Goal: Use online tool/utility: Utilize a website feature to perform a specific function

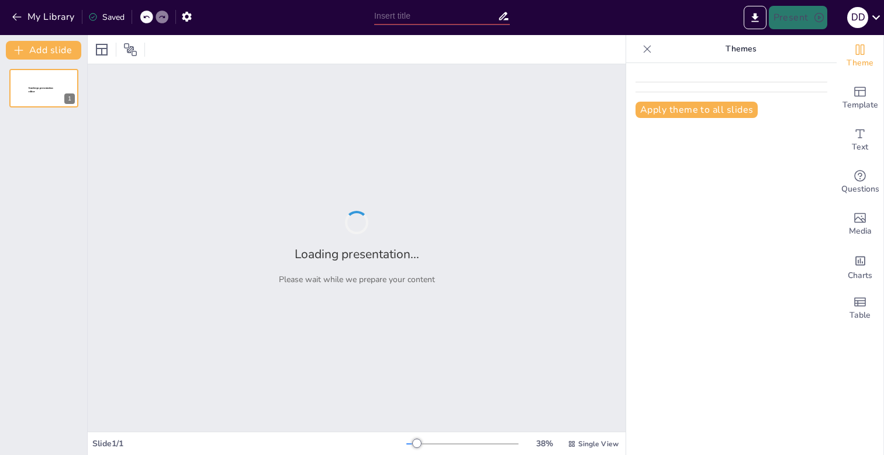
type input "Imported Slides participaciones bic 2q 2025.pptx"
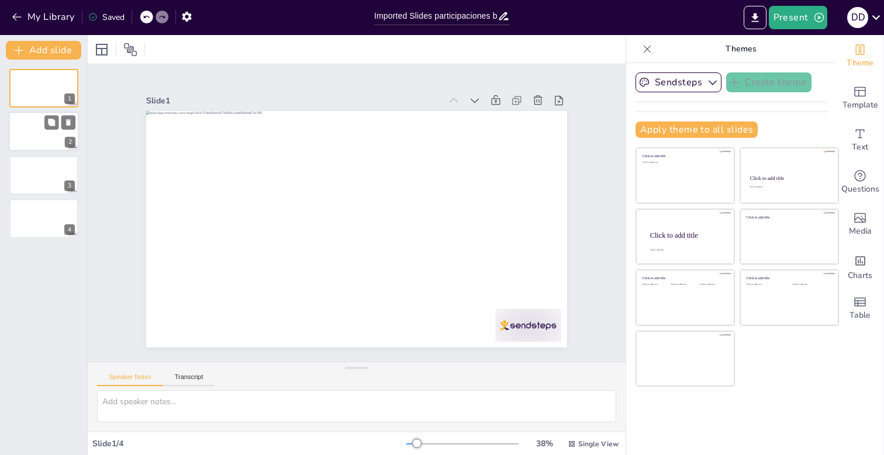
click at [32, 118] on div at bounding box center [44, 132] width 70 height 40
click at [36, 86] on div at bounding box center [44, 88] width 70 height 40
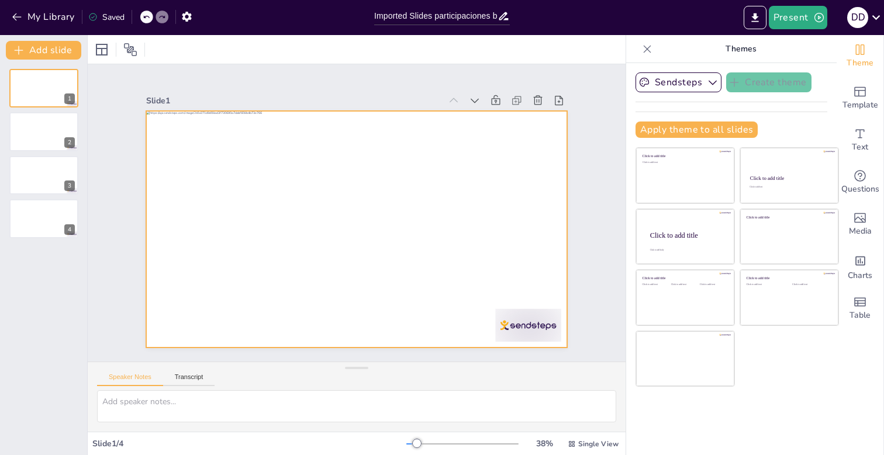
click at [195, 126] on div at bounding box center [356, 229] width 421 height 237
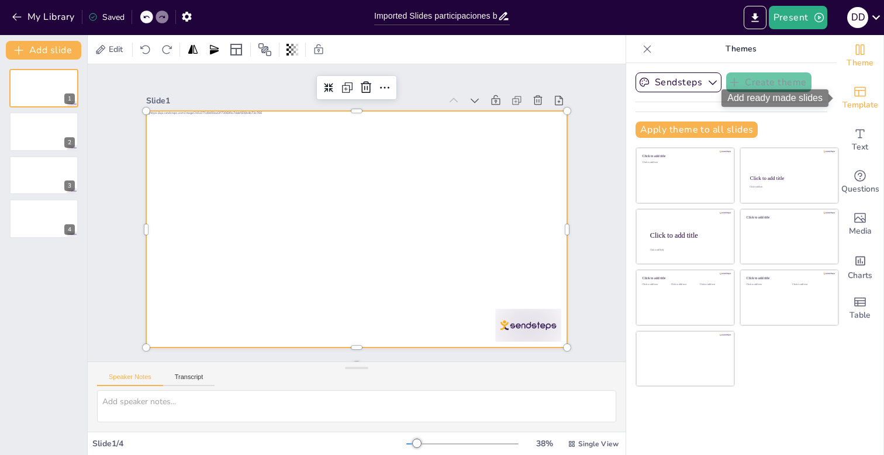
click at [859, 95] on icon "Add ready made slides" at bounding box center [860, 92] width 14 height 14
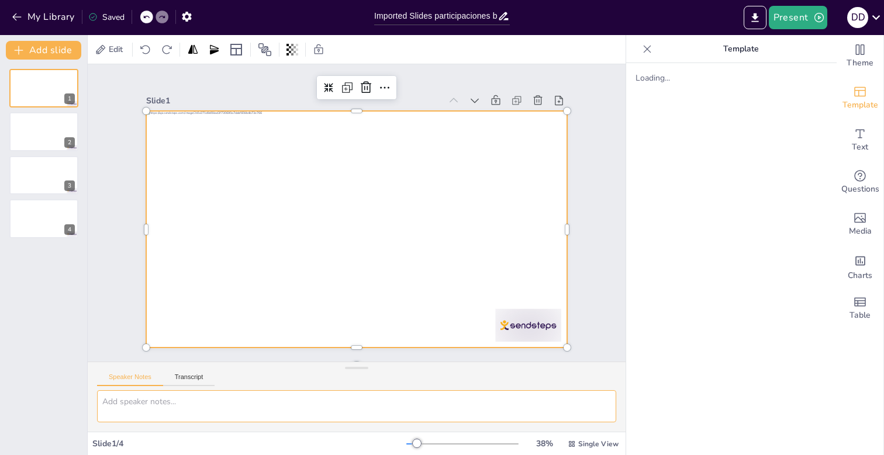
click at [196, 403] on textarea at bounding box center [356, 406] width 519 height 32
click at [206, 95] on div "Slide 1" at bounding box center [293, 100] width 295 height 11
click at [232, 156] on div at bounding box center [354, 228] width 443 height 279
click at [228, 140] on div at bounding box center [345, 225] width 471 height 458
click at [228, 140] on div at bounding box center [356, 229] width 421 height 237
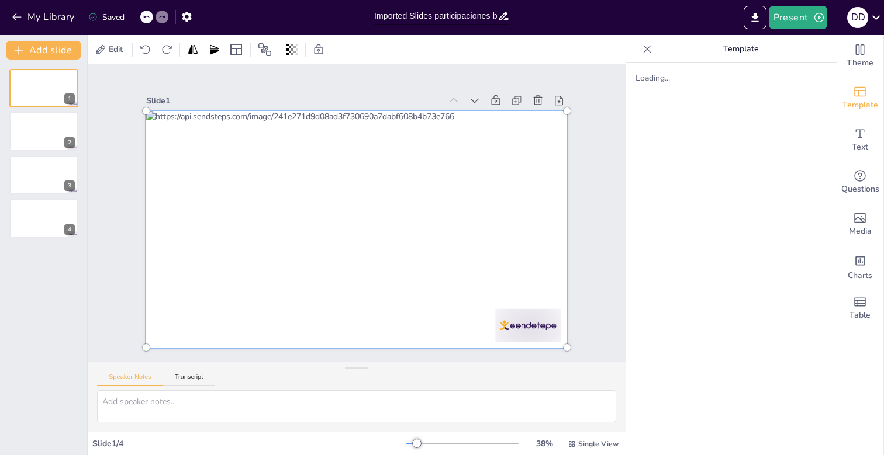
click at [228, 140] on div at bounding box center [356, 229] width 435 height 251
click at [228, 140] on div at bounding box center [355, 229] width 459 height 295
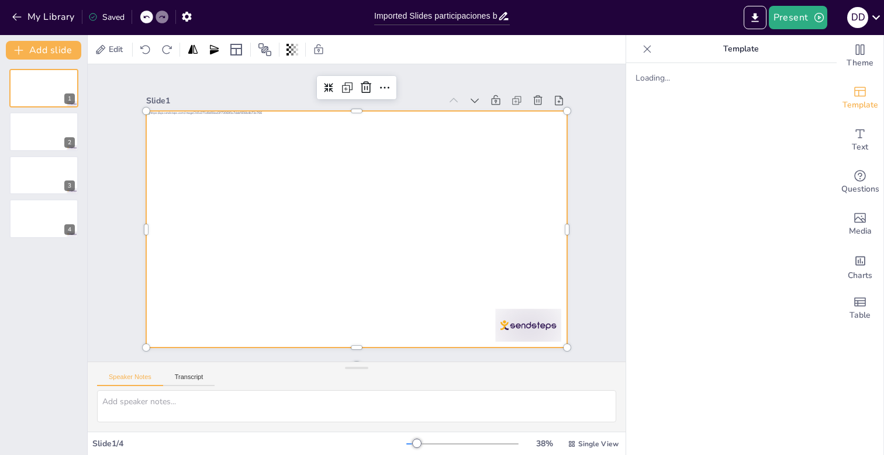
click at [237, 97] on div "Slide 1" at bounding box center [293, 100] width 295 height 11
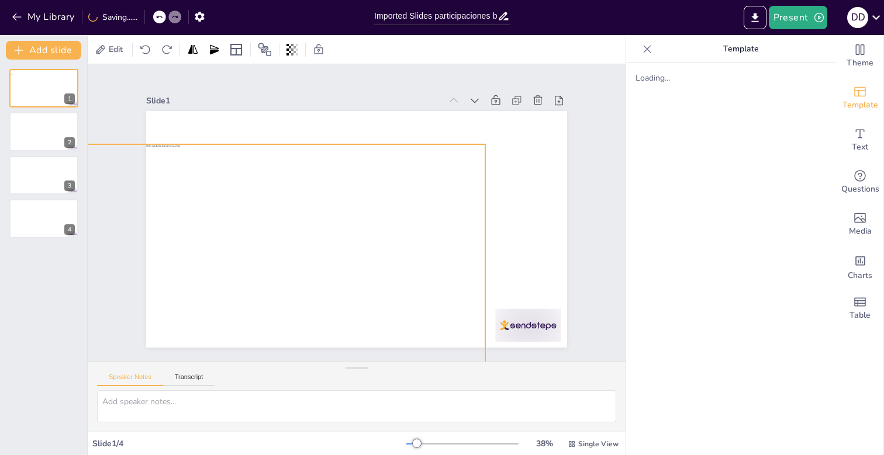
drag, startPoint x: 353, startPoint y: 243, endPoint x: 234, endPoint y: 273, distance: 123.1
click at [236, 275] on div at bounding box center [270, 253] width 443 height 279
